Goal: Task Accomplishment & Management: Complete application form

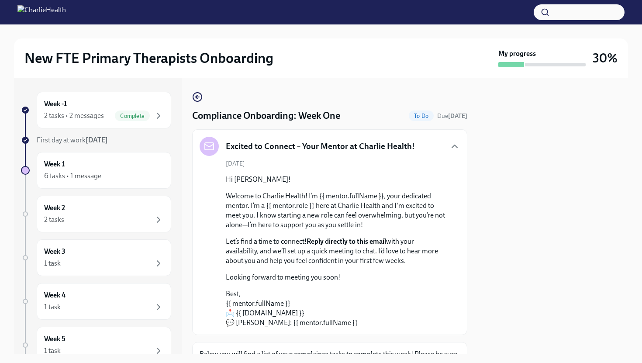
scroll to position [617, 0]
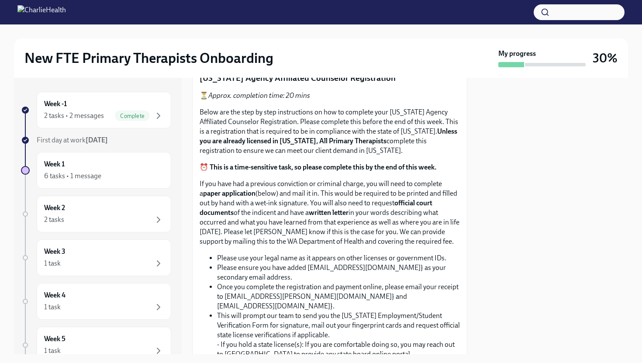
click at [295, 54] on span "Upload CPR/First Aid Training Certificate" at bounding box center [272, 49] width 133 height 9
click at [0, 0] on input "Upload CPR/First Aid Training Certificate" at bounding box center [0, 0] width 0 height 0
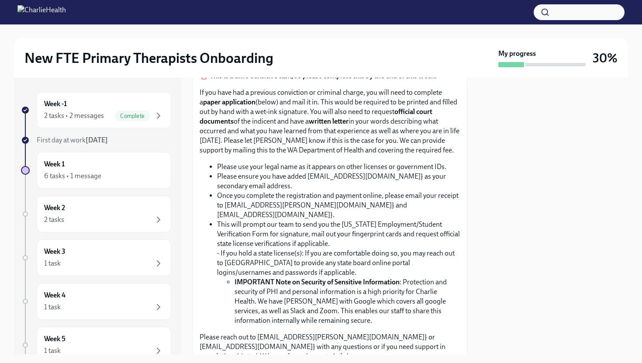
scroll to position [724, 0]
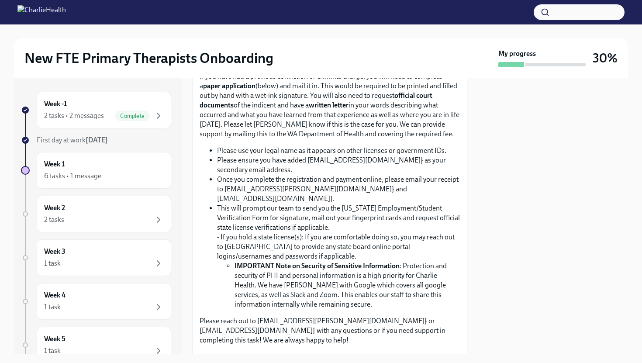
click at [567, 197] on div at bounding box center [552, 216] width 150 height 276
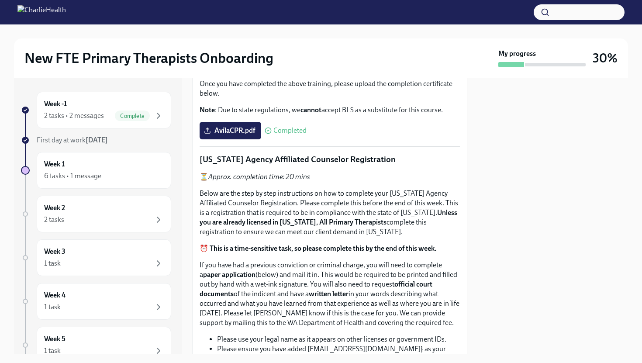
scroll to position [0, 0]
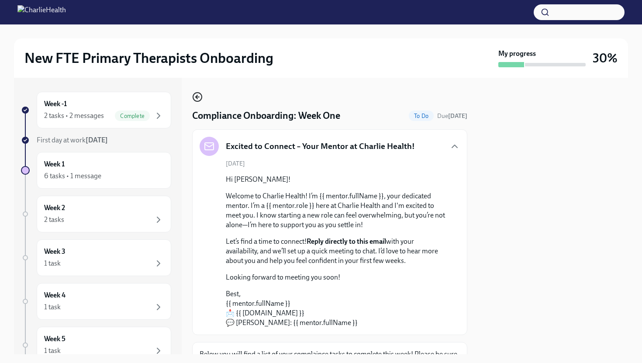
click at [196, 99] on icon "button" at bounding box center [197, 97] width 10 height 10
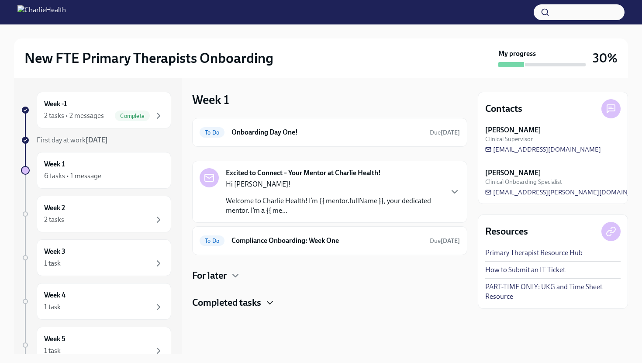
click at [272, 301] on icon "button" at bounding box center [269, 302] width 10 height 10
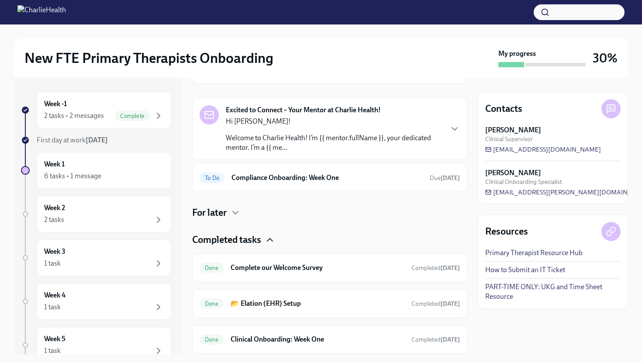
scroll to position [17, 0]
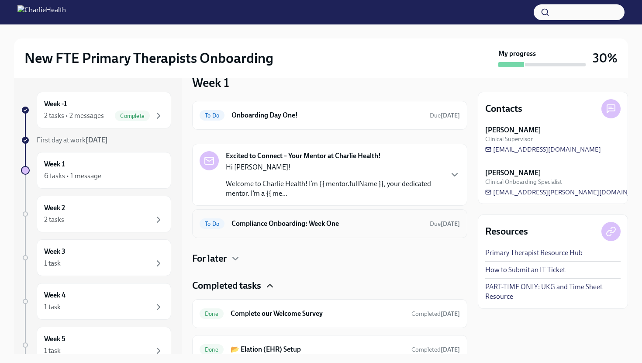
click at [285, 219] on h6 "Compliance Onboarding: Week One" at bounding box center [326, 224] width 191 height 10
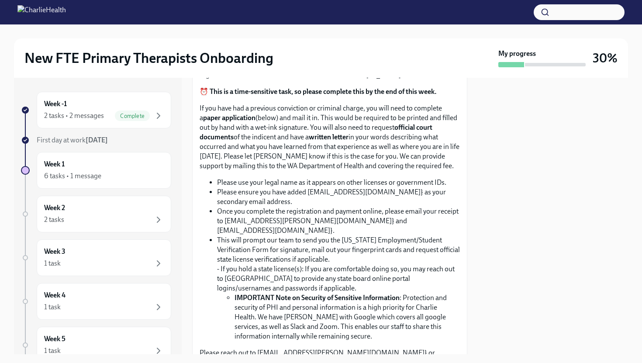
scroll to position [551, 0]
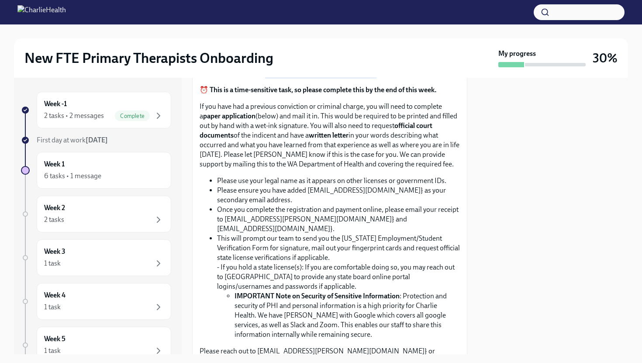
drag, startPoint x: 375, startPoint y: 257, endPoint x: 263, endPoint y: 255, distance: 112.2
click at [263, 78] on p "Below are the step by step instructions on how to complete your [US_STATE] Agen…" at bounding box center [329, 54] width 260 height 48
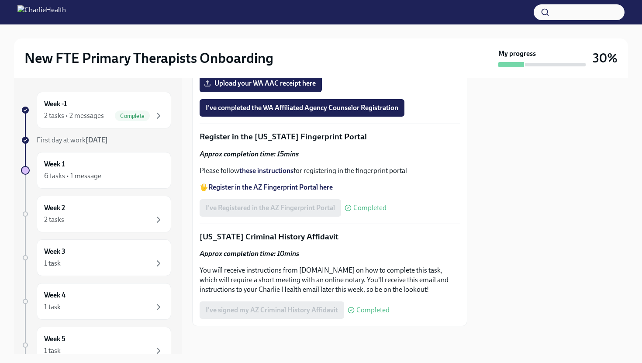
scroll to position [1099, 0]
click at [342, 112] on span "I've completed the WA Affiliated Agency Counselor Registration" at bounding box center [302, 107] width 192 height 9
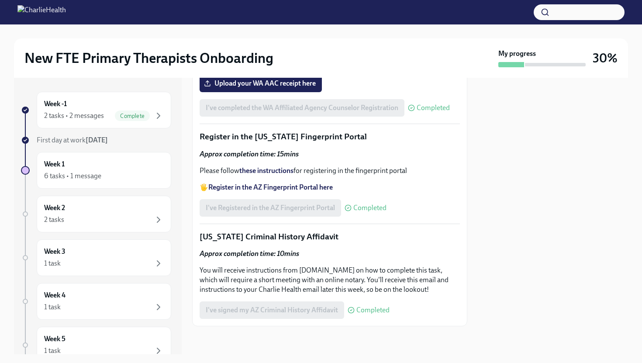
scroll to position [1235, 0]
click at [103, 179] on div "6 tasks • 1 message" at bounding box center [104, 176] width 120 height 10
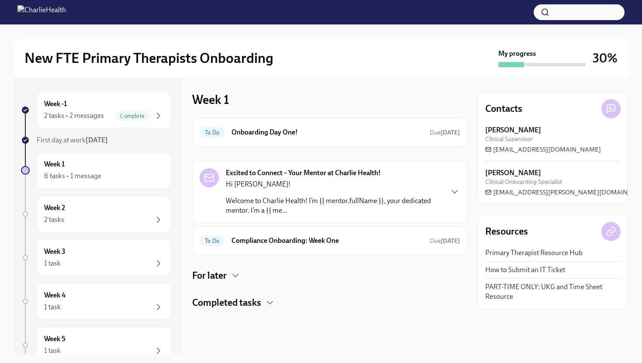
click at [432, 191] on div "Hi [PERSON_NAME]! Welcome to Charlie Health! I’m {{ mentor.fullName }}, your de…" at bounding box center [334, 197] width 216 height 36
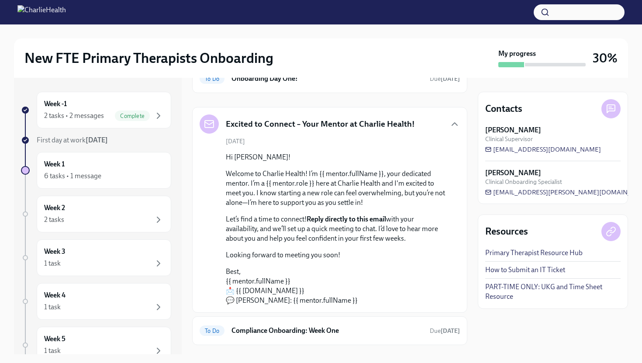
scroll to position [58, 0]
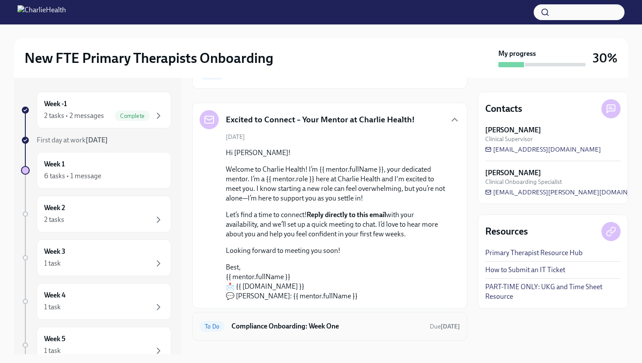
click at [295, 324] on h6 "Compliance Onboarding: Week One" at bounding box center [326, 326] width 191 height 10
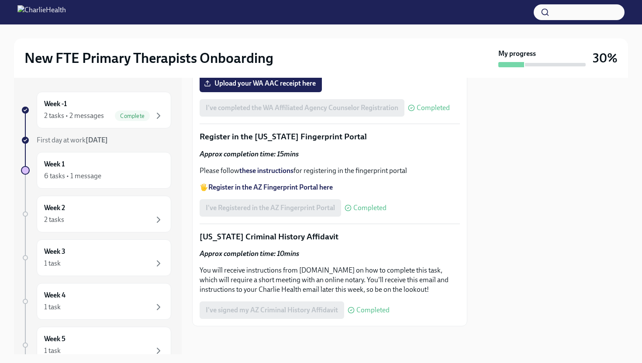
scroll to position [1112, 0]
click at [104, 203] on div "Week 2 2 tasks" at bounding box center [104, 214] width 120 height 22
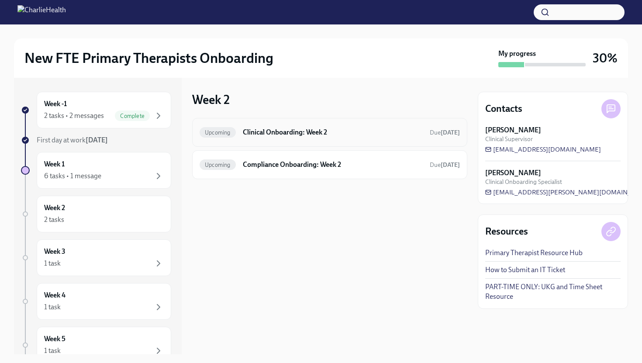
click at [355, 140] on div "Upcoming Clinical Onboarding: Week 2 Due [DATE]" at bounding box center [329, 132] width 275 height 29
click at [86, 106] on div "Week -1 2 tasks • 2 messages Complete" at bounding box center [104, 110] width 120 height 22
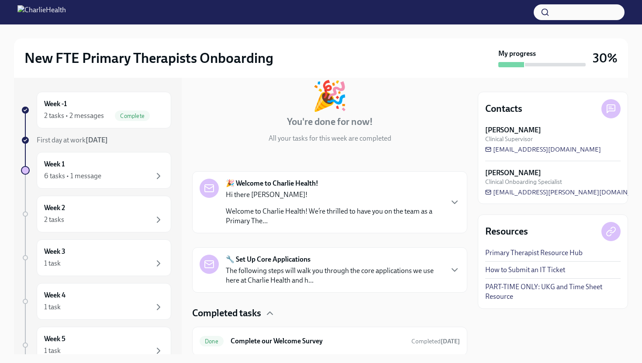
scroll to position [14, 0]
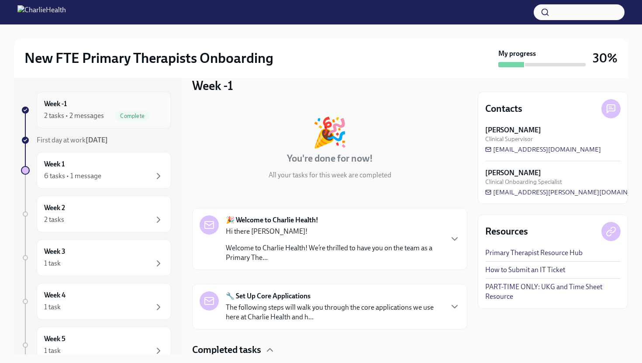
click at [106, 104] on div "Week -1 2 tasks • 2 messages Complete" at bounding box center [104, 110] width 120 height 22
click at [105, 113] on div "2 tasks • 2 messages Complete" at bounding box center [104, 115] width 120 height 10
click at [79, 136] on span "First day at work [DATE]" at bounding box center [72, 140] width 71 height 8
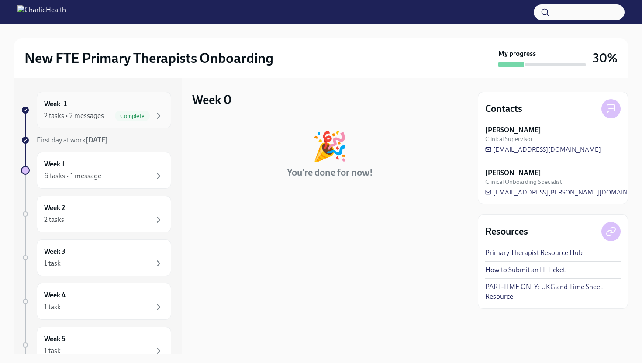
click at [90, 110] on div "Week -1 2 tasks • 2 messages Complete" at bounding box center [104, 110] width 120 height 22
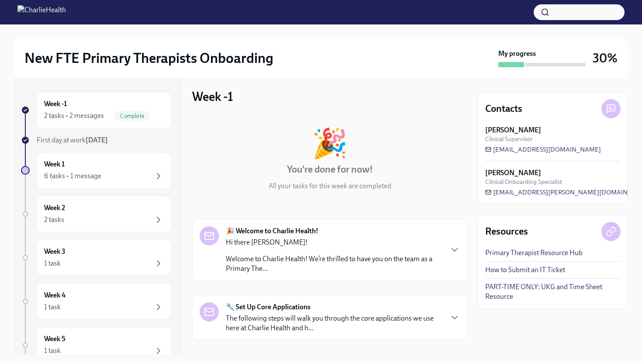
scroll to position [7, 0]
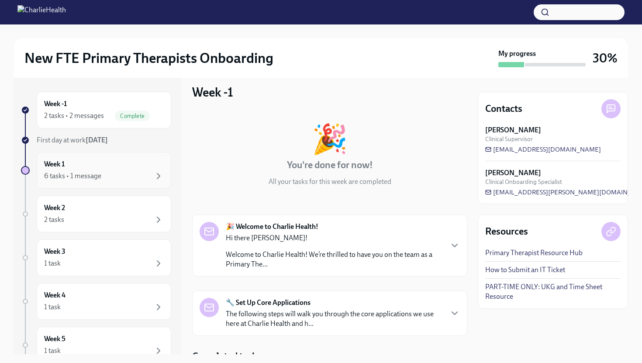
click at [84, 179] on div "6 tasks • 1 message" at bounding box center [72, 176] width 57 height 10
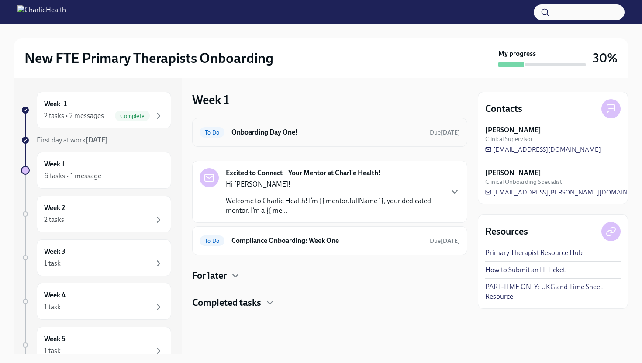
click at [315, 139] on div "To Do Onboarding Day One! Due [DATE]" at bounding box center [329, 132] width 260 height 14
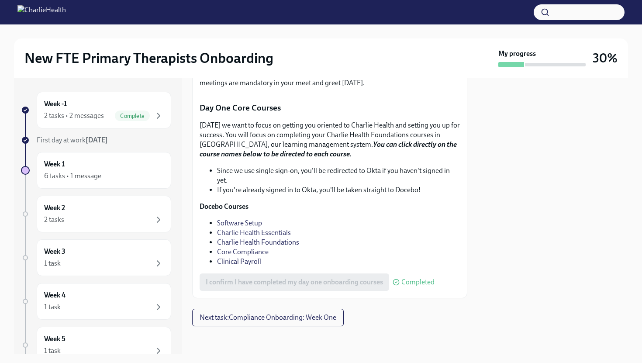
scroll to position [1198, 0]
click at [305, 317] on span "Next task : Compliance Onboarding: Week One" at bounding box center [267, 317] width 137 height 9
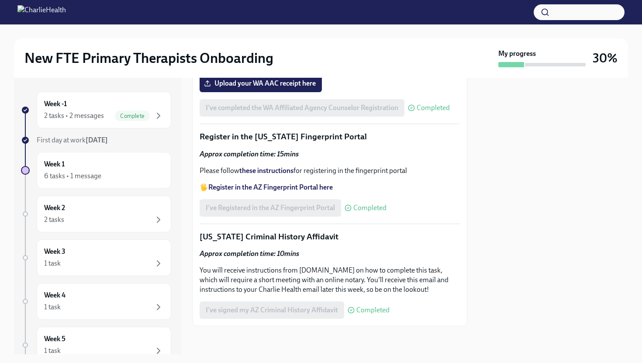
scroll to position [1235, 0]
click at [97, 206] on div "Week 2 2 tasks" at bounding box center [104, 214] width 120 height 22
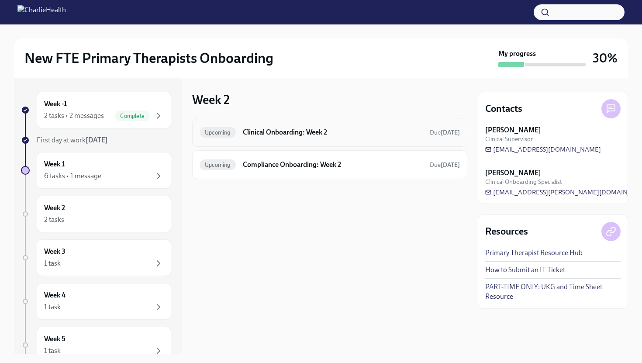
click at [366, 134] on h6 "Clinical Onboarding: Week 2" at bounding box center [333, 132] width 180 height 10
